Goal: Ask a question

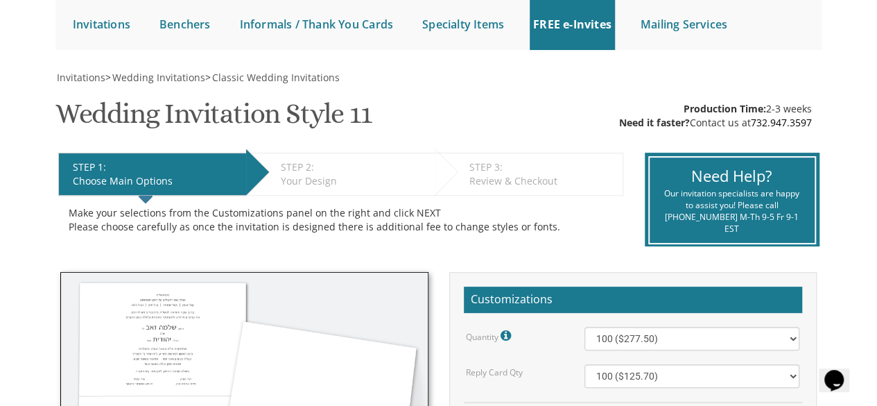
scroll to position [140, 0]
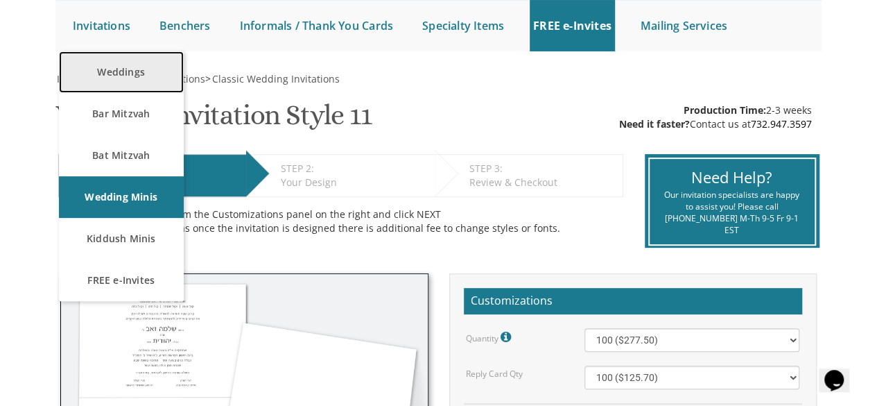
click at [119, 69] on link "Weddings" at bounding box center [121, 72] width 125 height 42
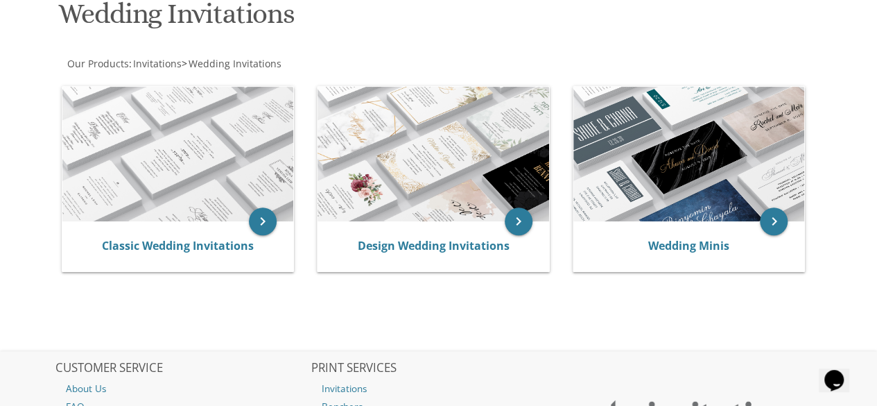
scroll to position [232, 0]
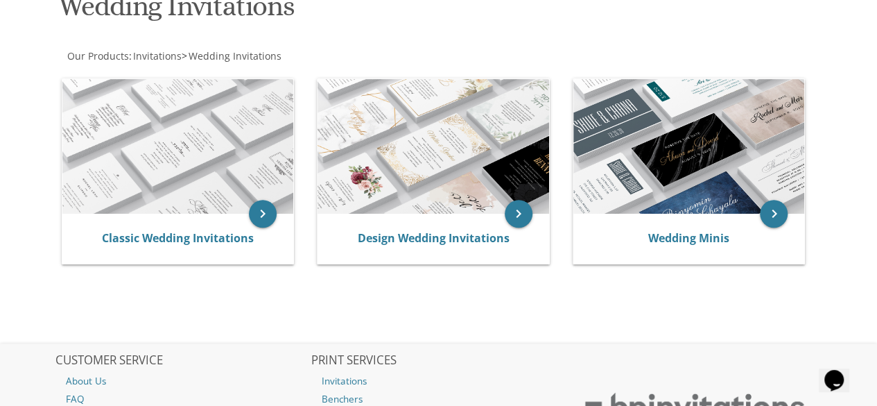
drag, startPoint x: 0, startPoint y: 0, endPoint x: 887, endPoint y: 161, distance: 901.4
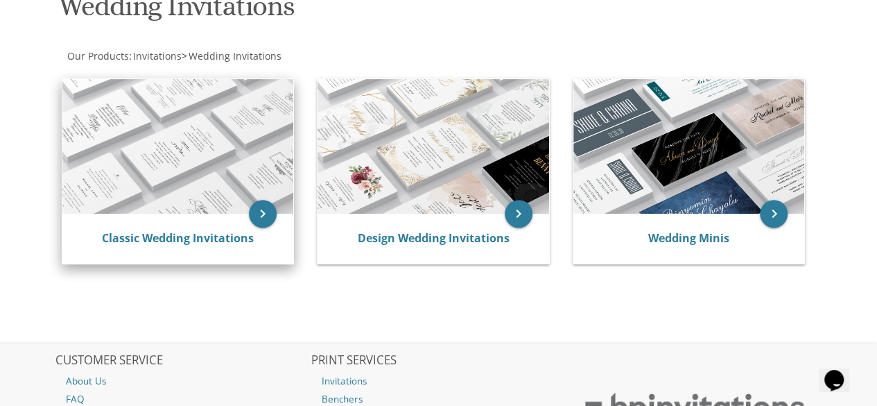
click at [255, 133] on img at bounding box center [178, 146] width 232 height 135
click at [234, 138] on img at bounding box center [178, 146] width 232 height 135
click at [272, 209] on icon "keyboard_arrow_right" at bounding box center [263, 214] width 28 height 28
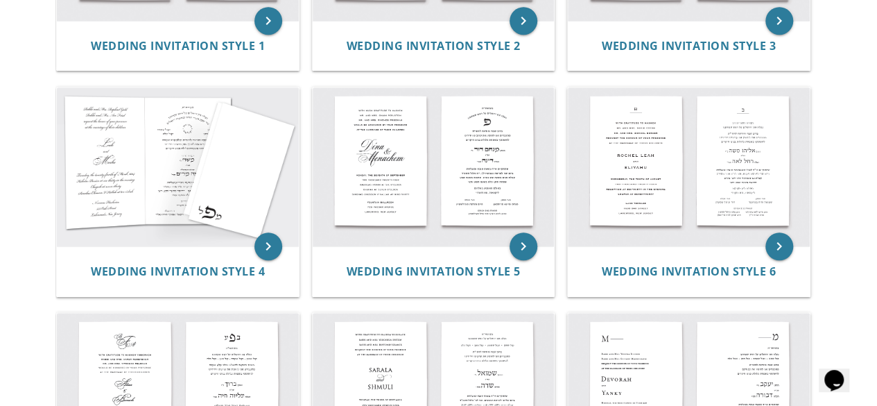
scroll to position [447, 0]
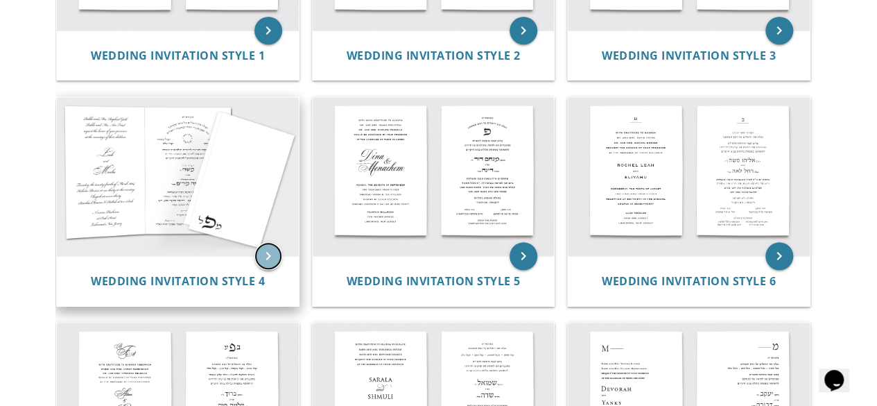
click at [266, 255] on icon "keyboard_arrow_right" at bounding box center [269, 256] width 28 height 28
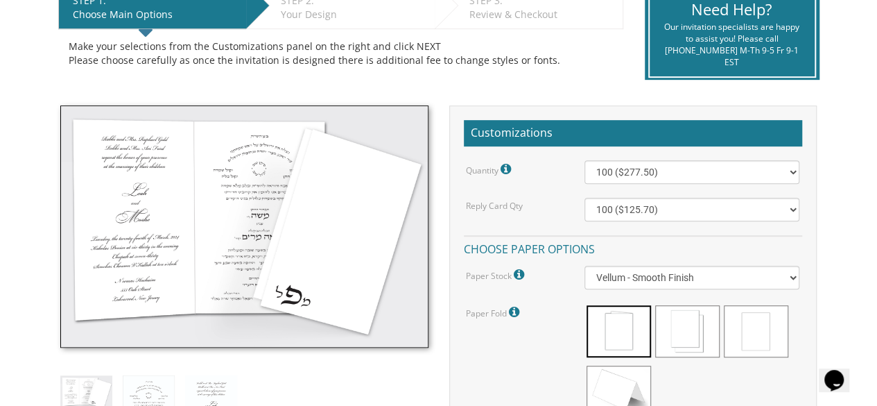
scroll to position [322, 0]
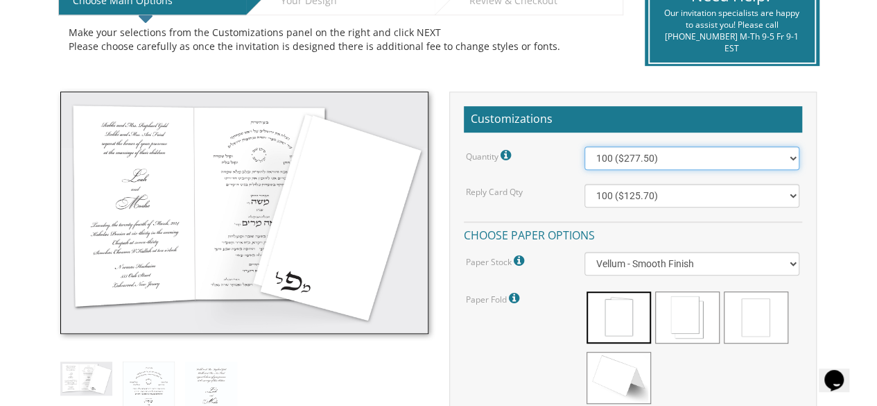
click at [790, 160] on select "100 ($277.50) 200 ($330.45) 300 ($380.65) 400 ($432.70) 500 ($482.10) 600 ($534…" at bounding box center [693, 158] width 216 height 24
select select "500"
click at [585, 146] on select "100 ($277.50) 200 ($330.45) 300 ($380.65) 400 ($432.70) 500 ($482.10) 600 ($534…" at bounding box center [693, 158] width 216 height 24
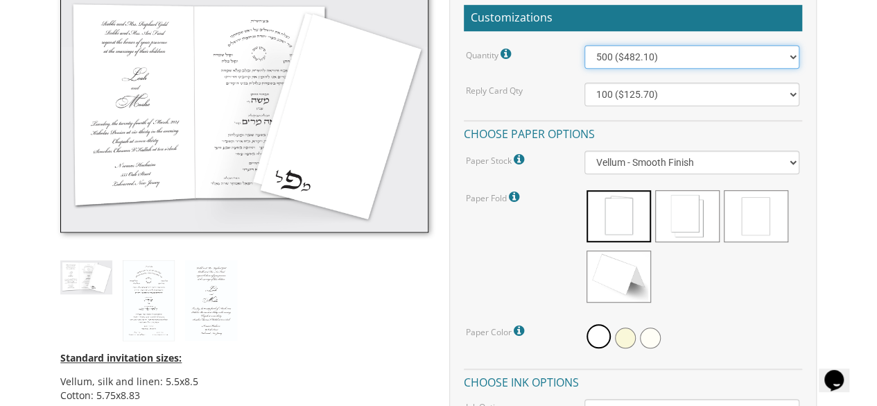
scroll to position [445, 0]
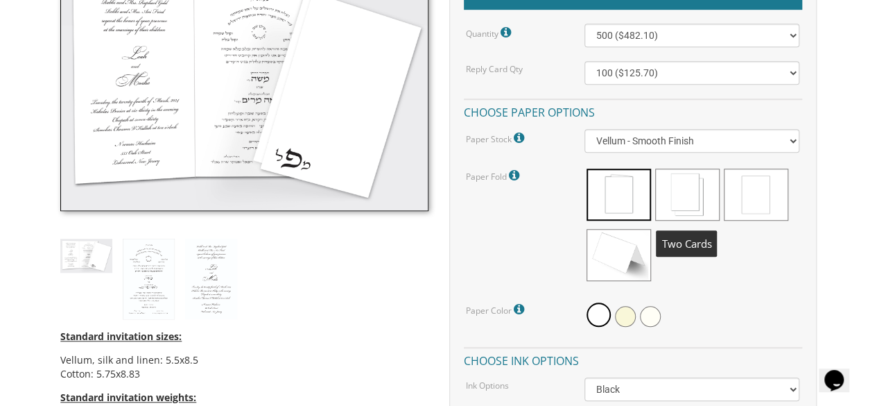
click at [690, 193] on span at bounding box center [687, 195] width 64 height 52
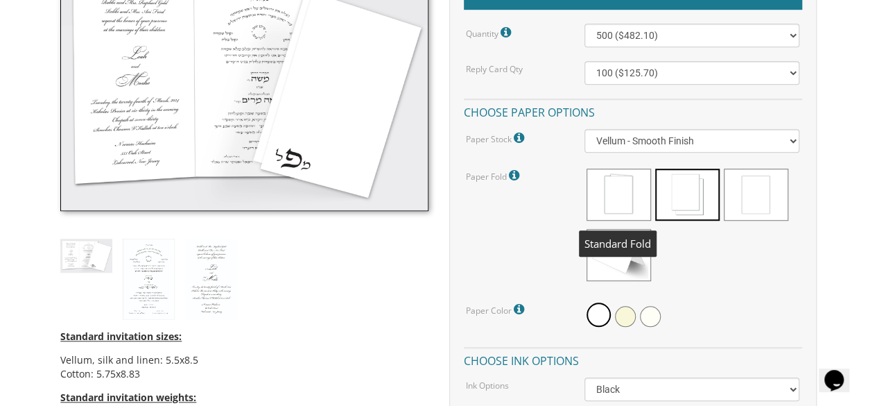
click at [629, 192] on span at bounding box center [619, 195] width 64 height 52
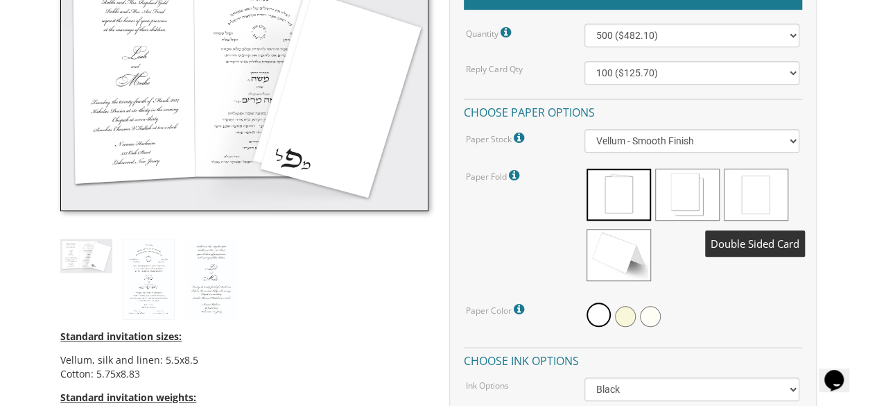
click at [769, 193] on span at bounding box center [756, 195] width 64 height 52
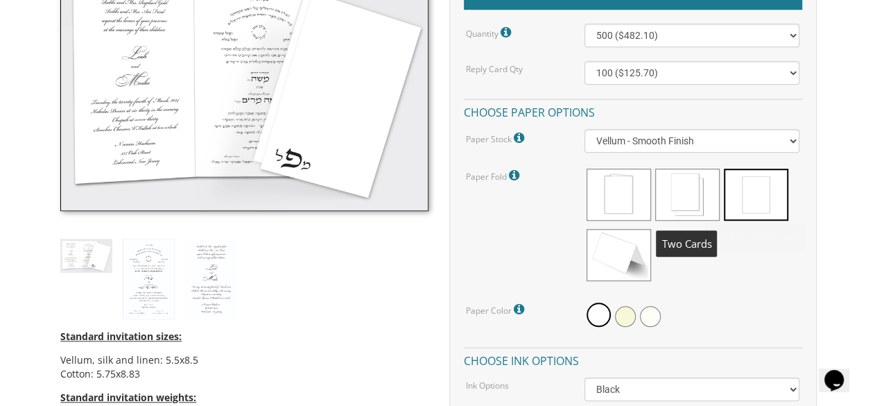
click at [699, 198] on span at bounding box center [687, 195] width 64 height 52
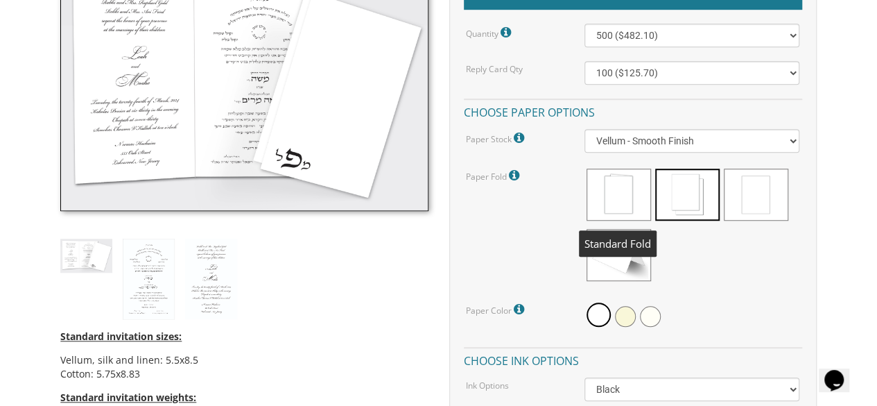
click at [631, 199] on span at bounding box center [619, 195] width 64 height 52
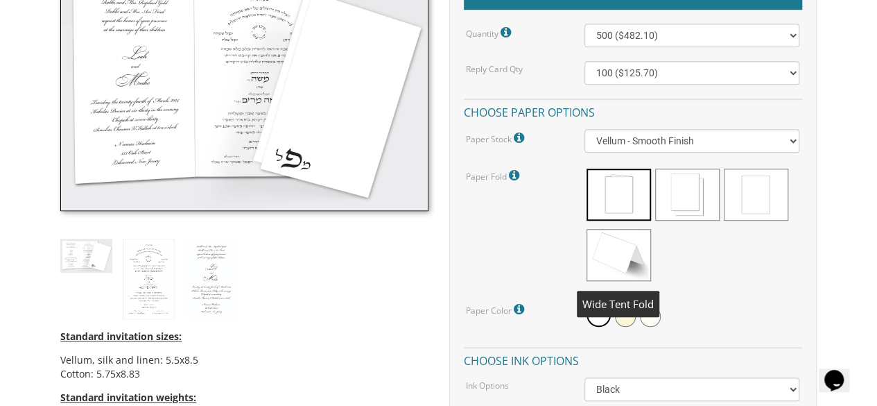
click at [627, 260] on span at bounding box center [619, 255] width 64 height 52
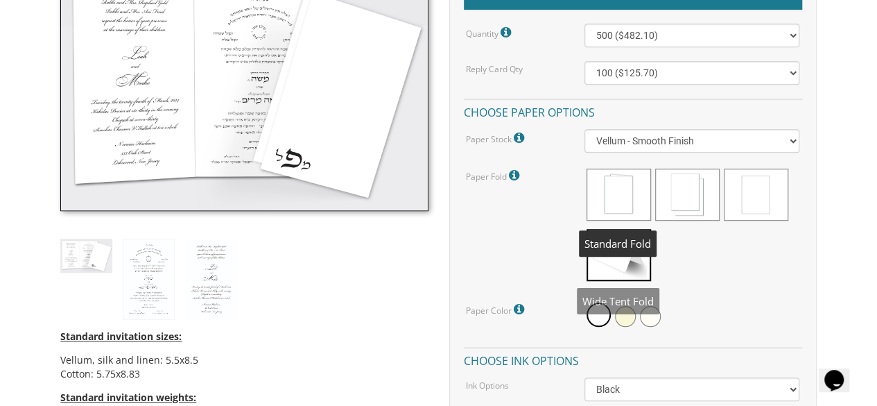
click at [621, 198] on span at bounding box center [619, 195] width 64 height 52
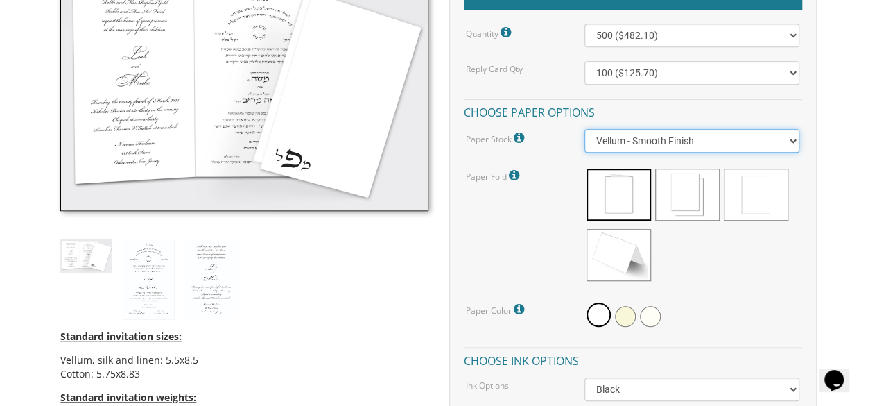
click at [792, 139] on select "Vellum - Smooth Finish Linen - Subtle Embossed Crosshatch Texture Silk - Soft, …" at bounding box center [693, 141] width 216 height 24
click at [585, 129] on select "Vellum - Smooth Finish Linen - Subtle Embossed Crosshatch Texture Silk - Soft, …" at bounding box center [693, 141] width 216 height 24
click at [788, 139] on select "Vellum - Smooth Finish Linen - Subtle Embossed Crosshatch Texture Silk - Soft, …" at bounding box center [693, 141] width 216 height 24
select select "Vellum"
click at [585, 129] on select "Vellum - Smooth Finish Linen - Subtle Embossed Crosshatch Texture Silk - Soft, …" at bounding box center [693, 141] width 216 height 24
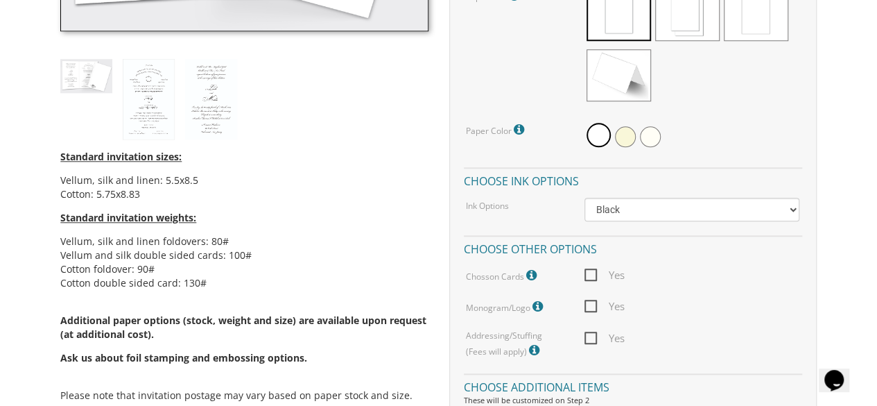
scroll to position [674, 0]
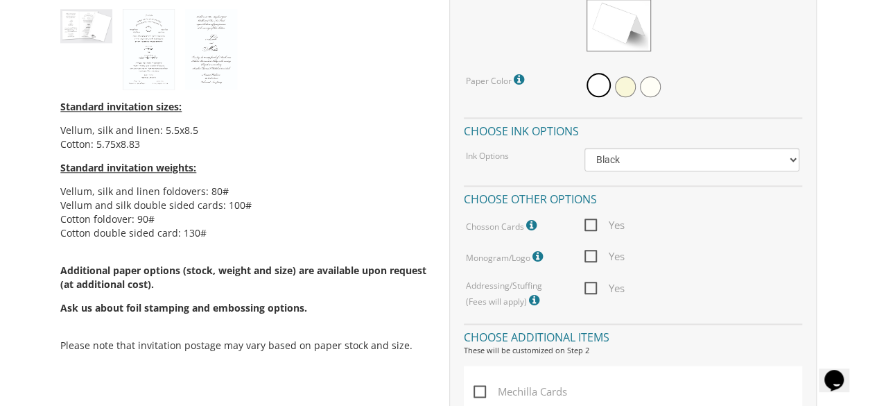
click at [588, 256] on span "Yes" at bounding box center [605, 256] width 40 height 17
click at [588, 256] on input "Yes" at bounding box center [589, 254] width 9 height 9
checkbox input "true"
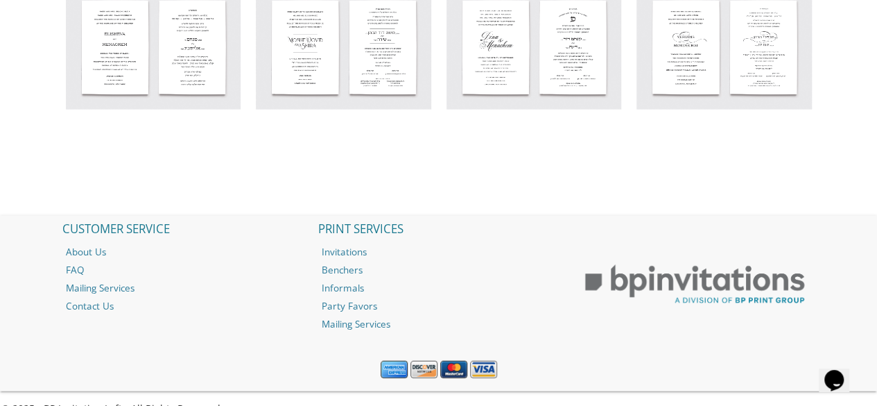
scroll to position [1630, 0]
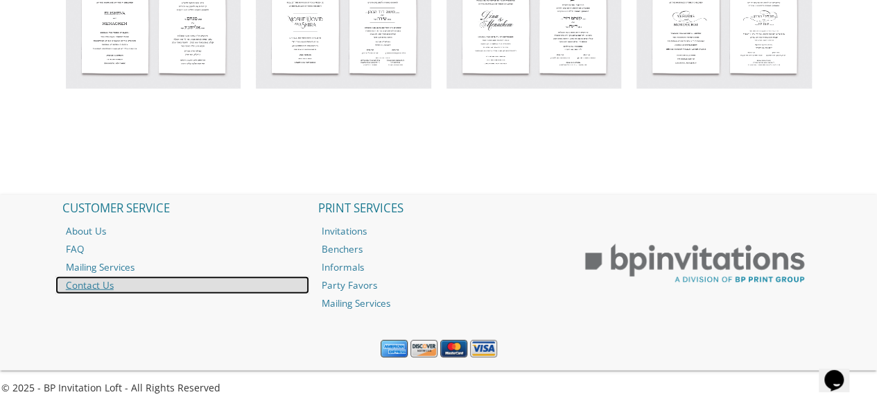
click at [110, 282] on link "Contact Us" at bounding box center [182, 285] width 255 height 18
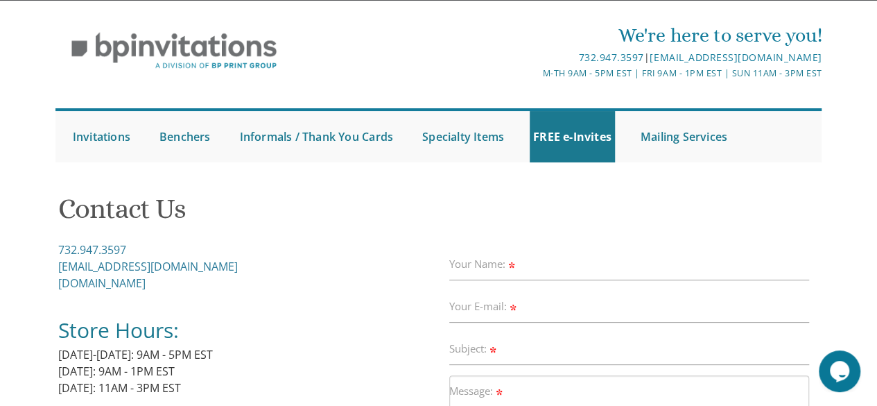
scroll to position [42, 0]
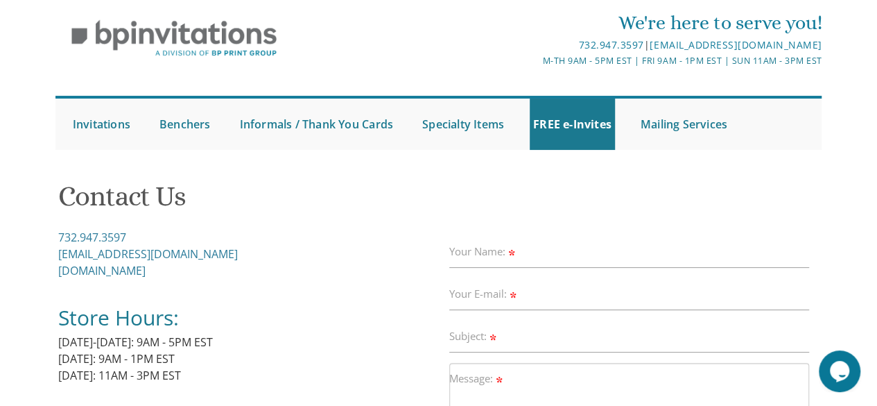
click at [473, 258] on label "Your Name:" at bounding box center [483, 251] width 68 height 15
click at [473, 258] on input "Your Name:" at bounding box center [629, 252] width 360 height 32
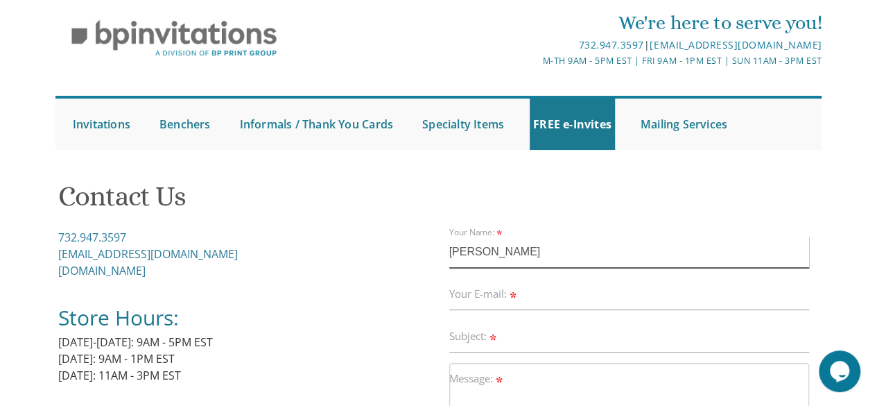
type input "[PERSON_NAME]"
type input "[EMAIL_ADDRESS][DOMAIN_NAME]"
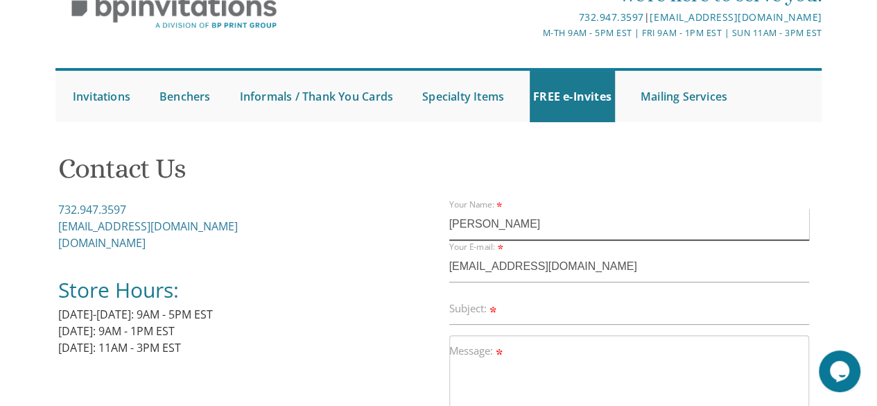
scroll to position [74, 0]
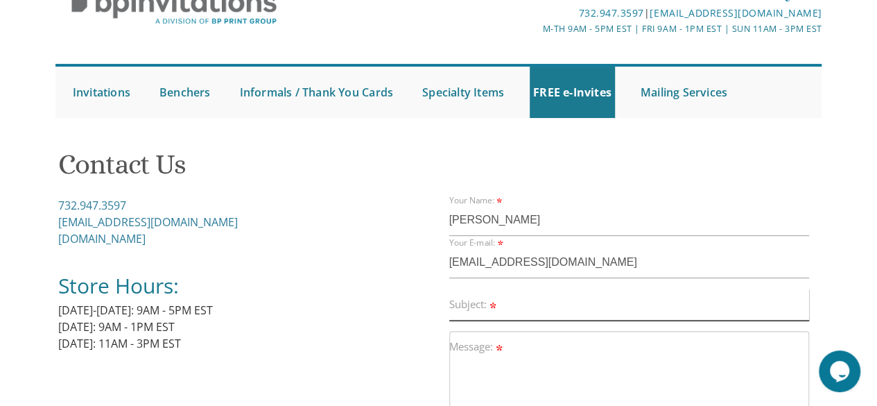
click at [578, 310] on input "Subject:" at bounding box center [629, 304] width 360 height 32
type input "deadline questions"
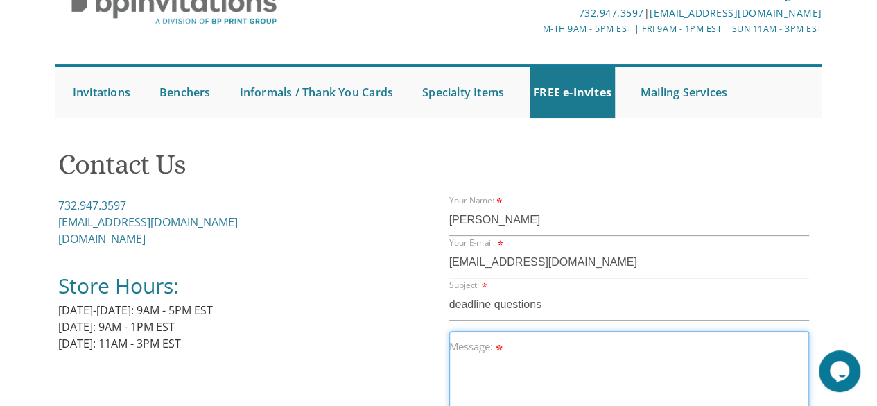
click at [508, 345] on textarea "Message:" at bounding box center [629, 405] width 360 height 148
type textarea "W"
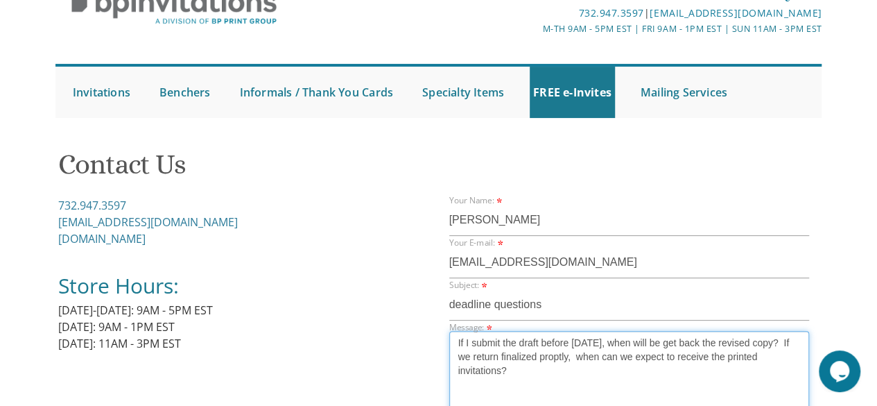
click at [528, 372] on textarea "If I submit the draft before [DATE], when will be get back the revised copy? If…" at bounding box center [629, 405] width 360 height 148
click at [530, 370] on textarea "If I submit the draft before [DATE], when will be get back the revised copy? If…" at bounding box center [629, 405] width 360 height 148
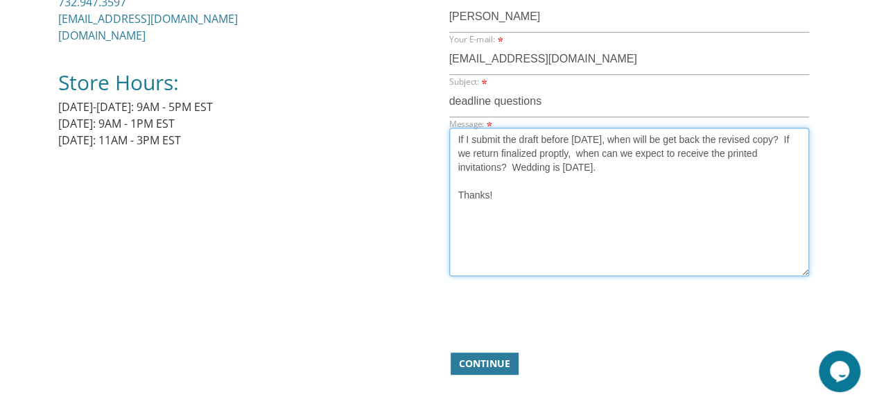
scroll to position [286, 0]
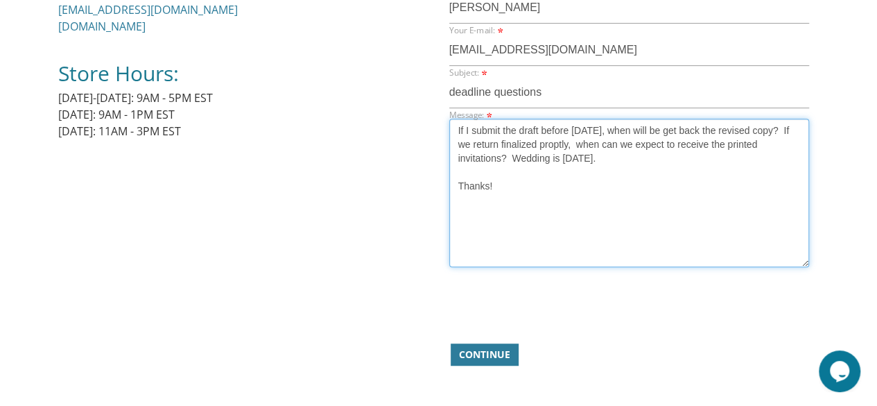
type textarea "If I submit the draft before [DATE], when will be get back the revised copy? If…"
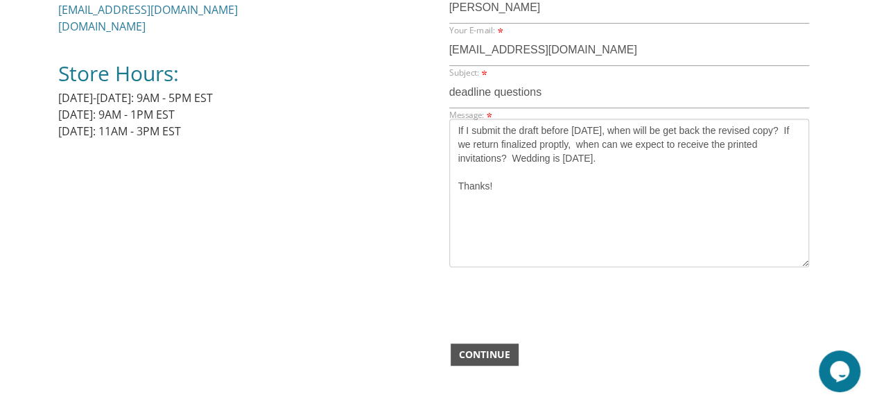
click at [488, 356] on span "Continue" at bounding box center [484, 354] width 51 height 14
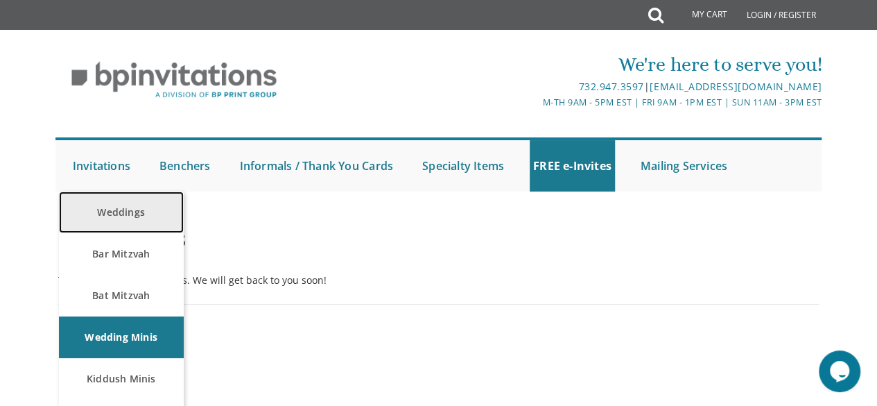
click at [123, 209] on link "Weddings" at bounding box center [121, 212] width 125 height 42
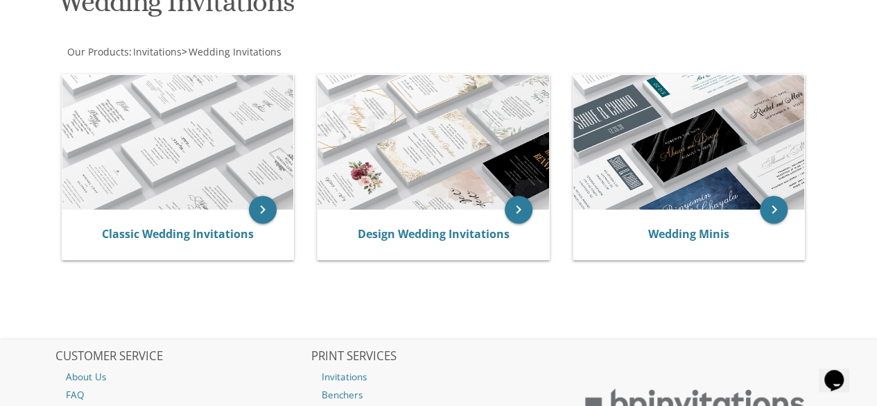
drag, startPoint x: 884, startPoint y: 66, endPoint x: 887, endPoint y: 181, distance: 115.2
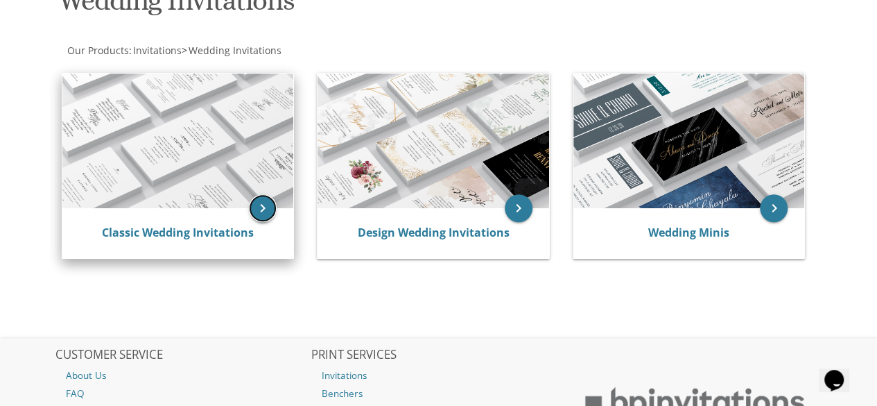
click at [257, 210] on icon "keyboard_arrow_right" at bounding box center [263, 208] width 28 height 28
